Goal: Find specific page/section: Find specific page/section

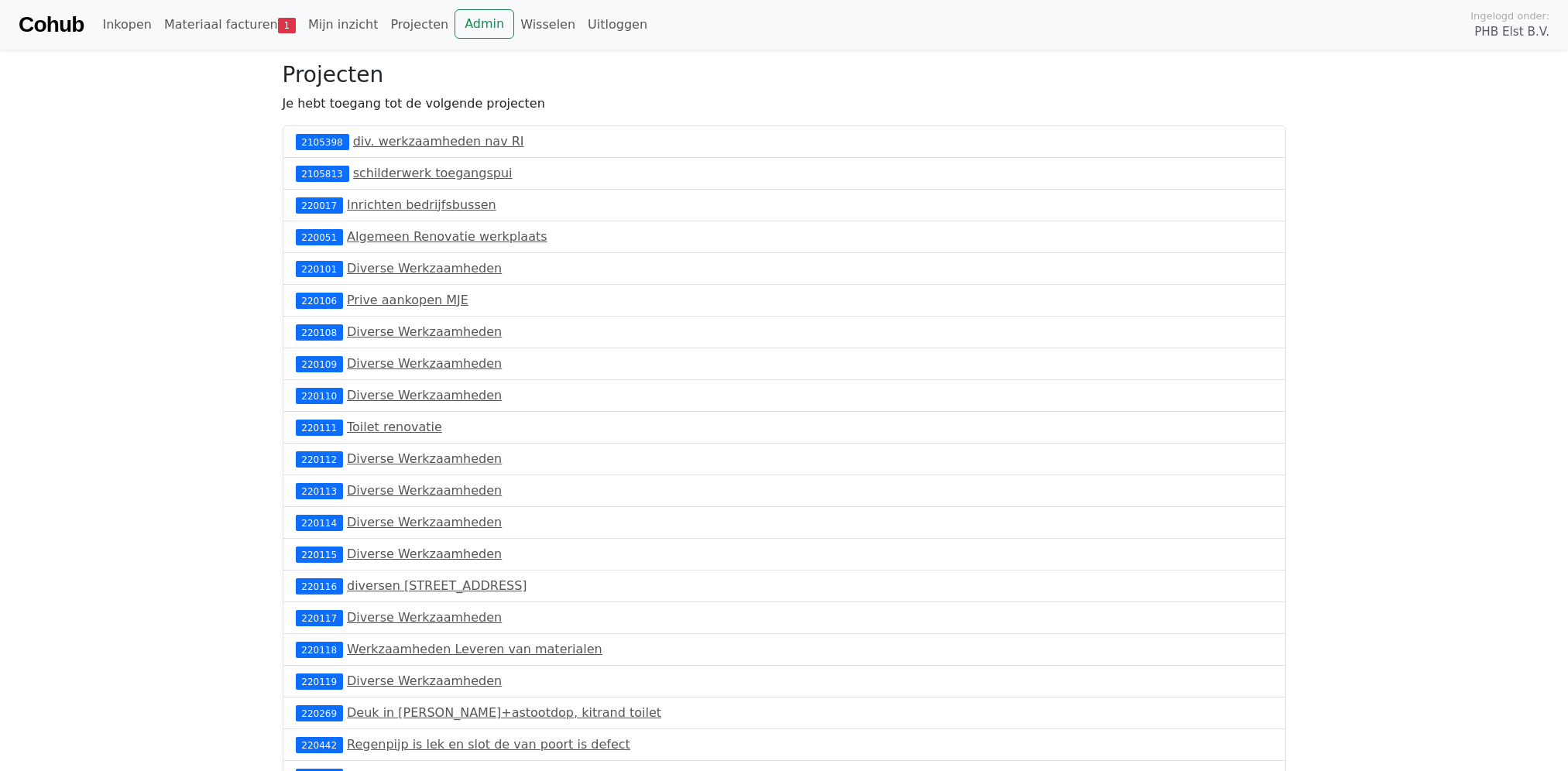
click at [0, 27] on html "Cohub Inkopen Materiaal facturen 1 Mijn inzicht Projecten Admin Wisselen Uitlog…" at bounding box center [784, 460] width 1568 height 920
click at [65, 27] on link "Cohub" at bounding box center [52, 24] width 65 height 37
click at [61, 27] on link "Cohub" at bounding box center [52, 24] width 65 height 37
click at [59, 28] on link "Cohub" at bounding box center [52, 24] width 65 height 37
click at [173, 21] on link "Materiaal facturen 1" at bounding box center [230, 25] width 144 height 31
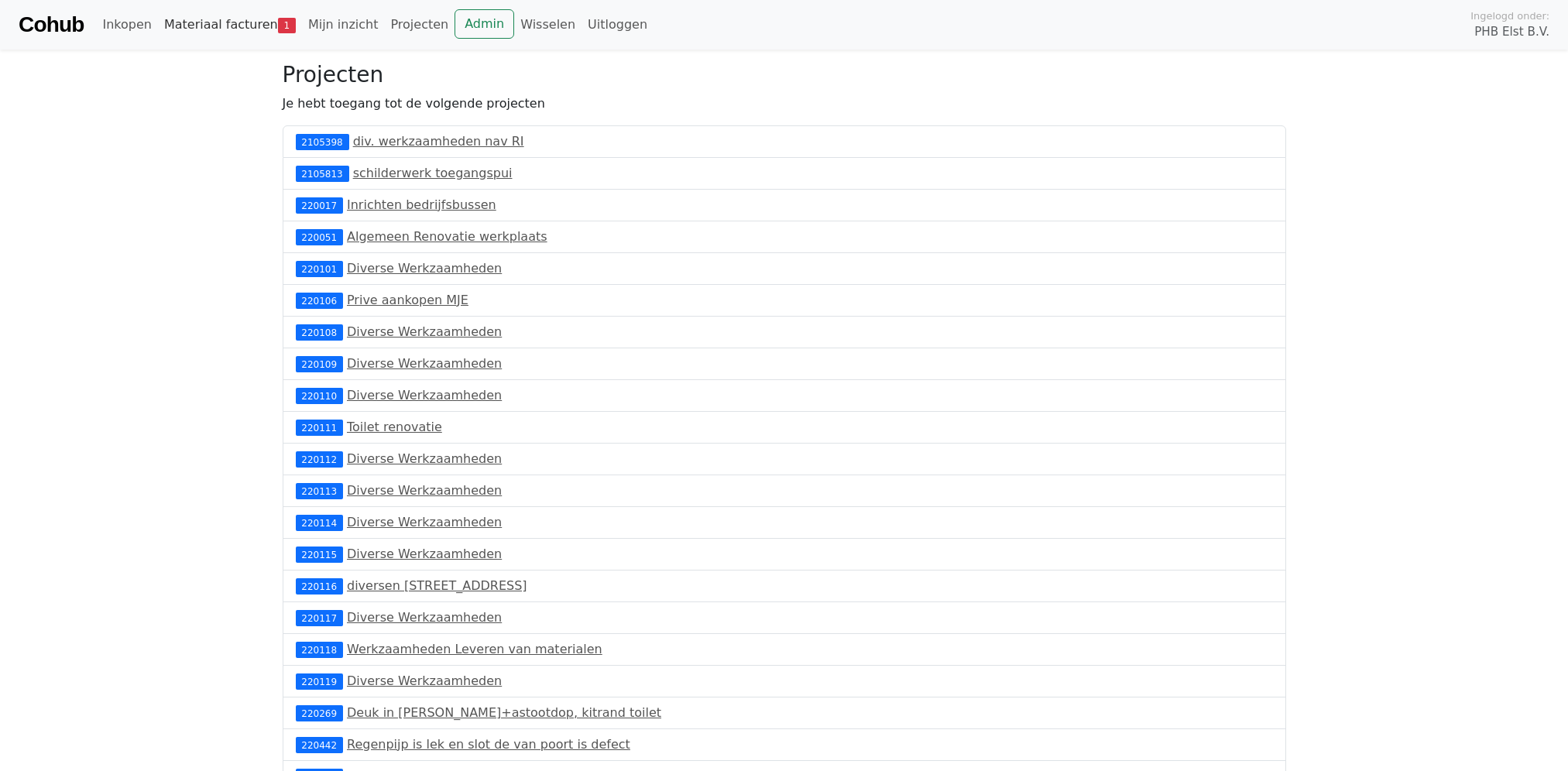
click at [173, 21] on link "Materiaal facturen 1" at bounding box center [230, 25] width 144 height 31
click at [454, 20] on link "Admin" at bounding box center [484, 24] width 59 height 29
click at [244, 24] on link "Materiaal facturen 1" at bounding box center [230, 25] width 144 height 31
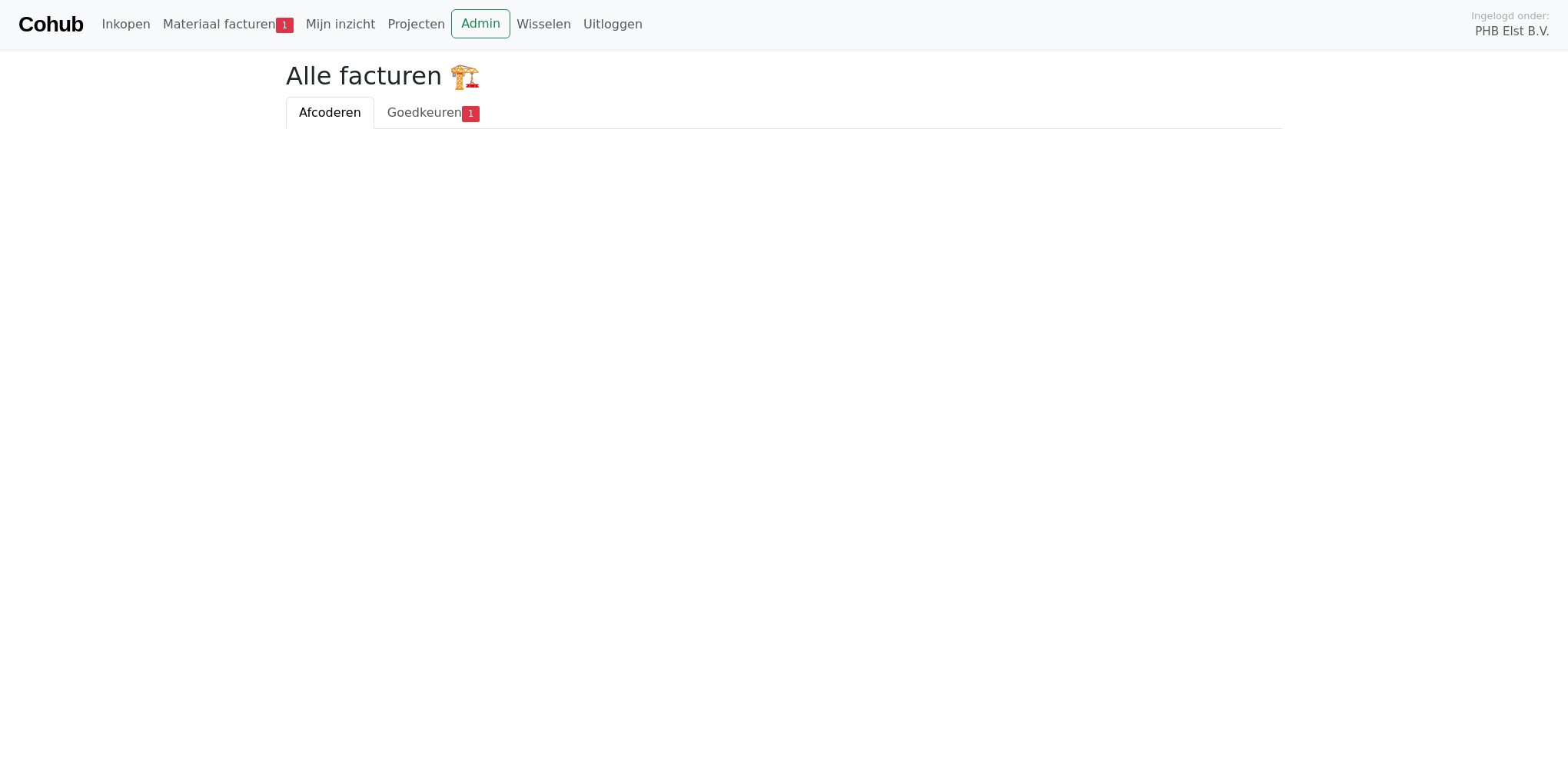
click at [65, 21] on link "Cohub" at bounding box center [51, 24] width 65 height 37
